Goal: Task Accomplishment & Management: Manage account settings

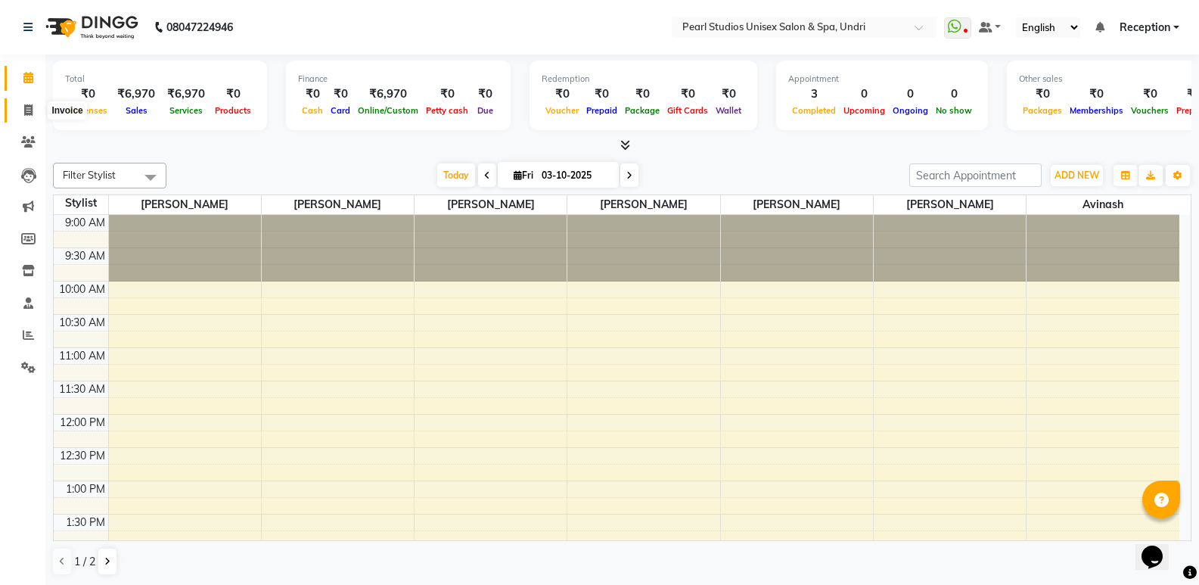
click at [32, 110] on icon at bounding box center [28, 109] width 8 height 11
select select "78"
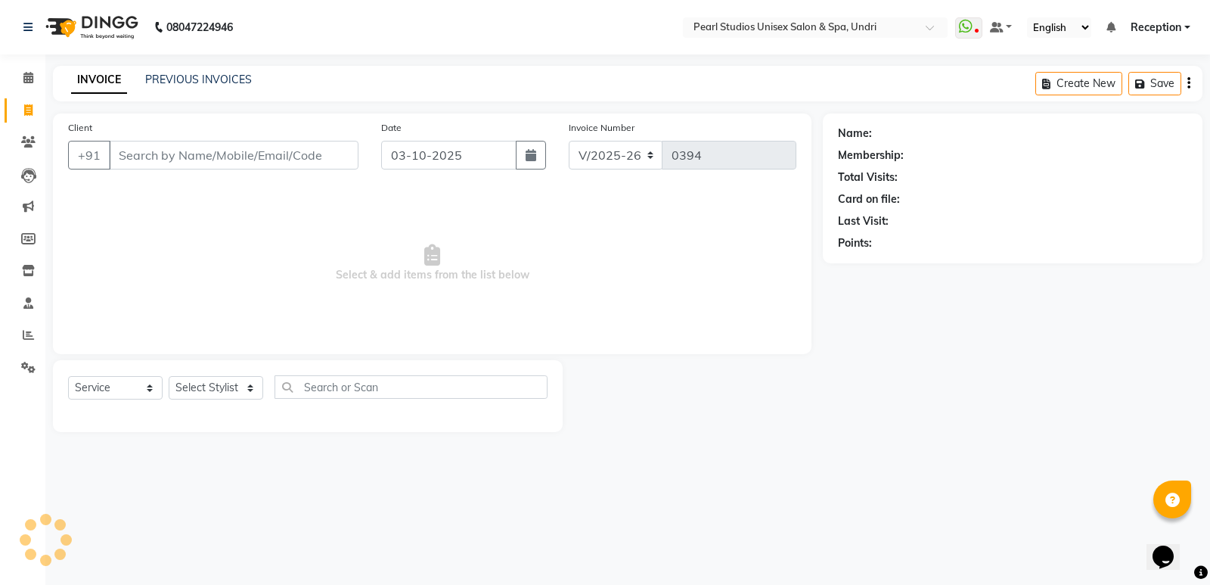
click at [193, 88] on div "INVOICE PREVIOUS INVOICES" at bounding box center [161, 80] width 217 height 17
select select "membership"
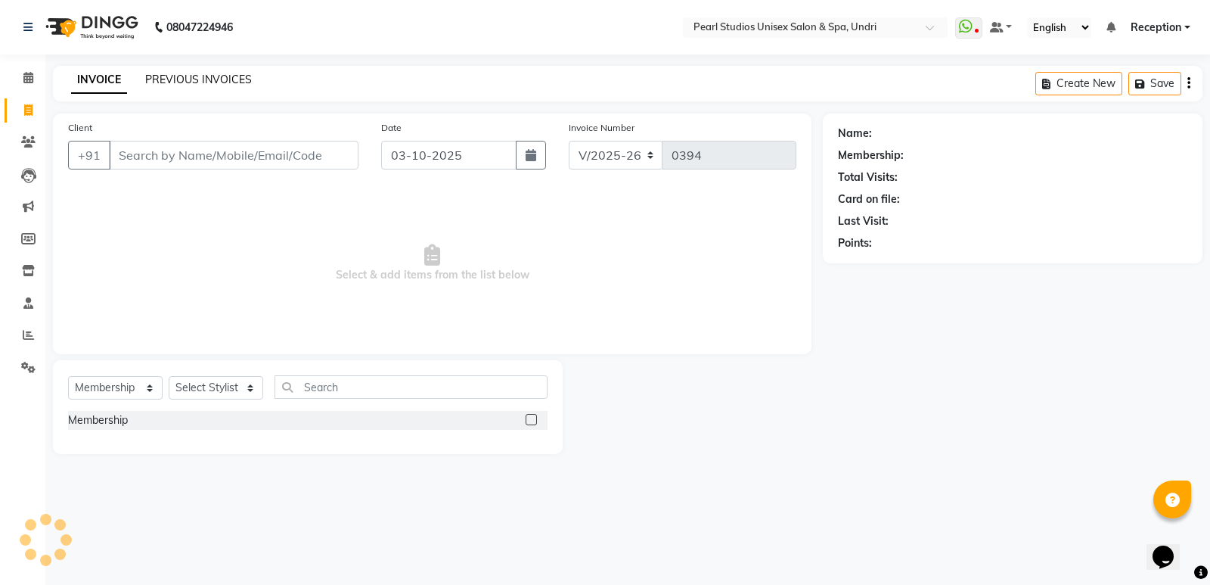
click at [193, 79] on link "PREVIOUS INVOICES" at bounding box center [198, 80] width 107 height 14
